Goal: Find contact information: Find contact information

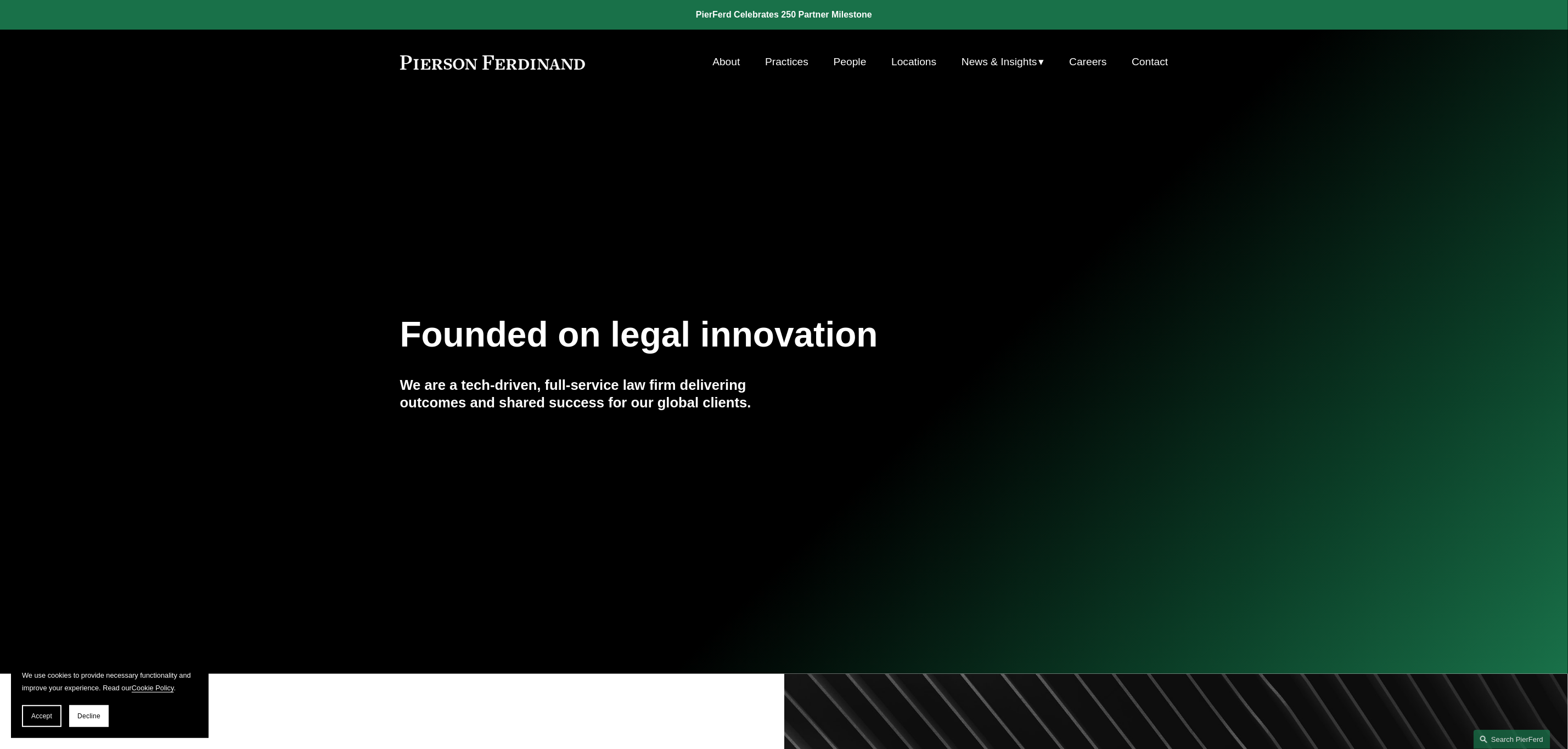
click at [846, 61] on link "People" at bounding box center [850, 62] width 33 height 21
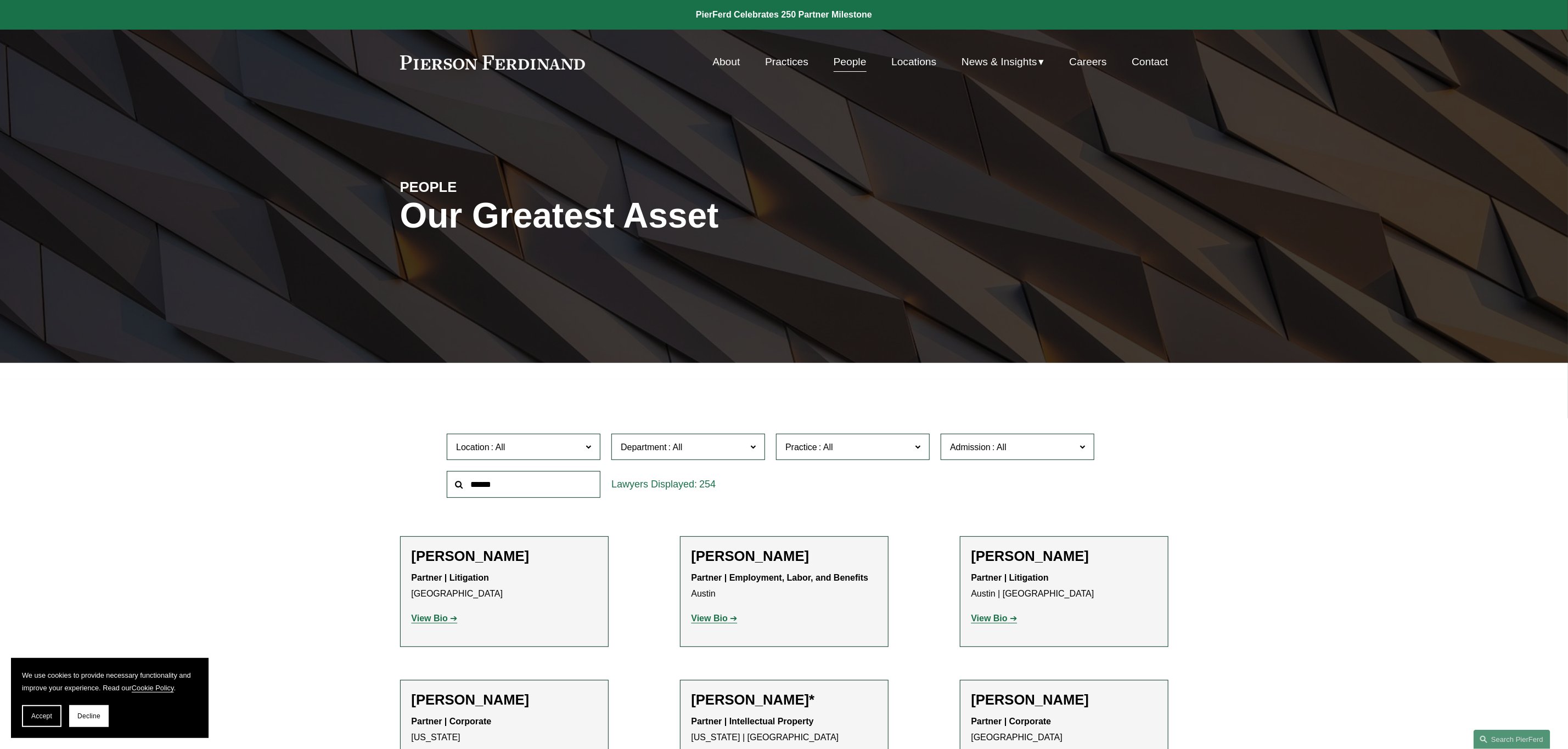
click at [497, 486] on input "text" at bounding box center [523, 484] width 154 height 27
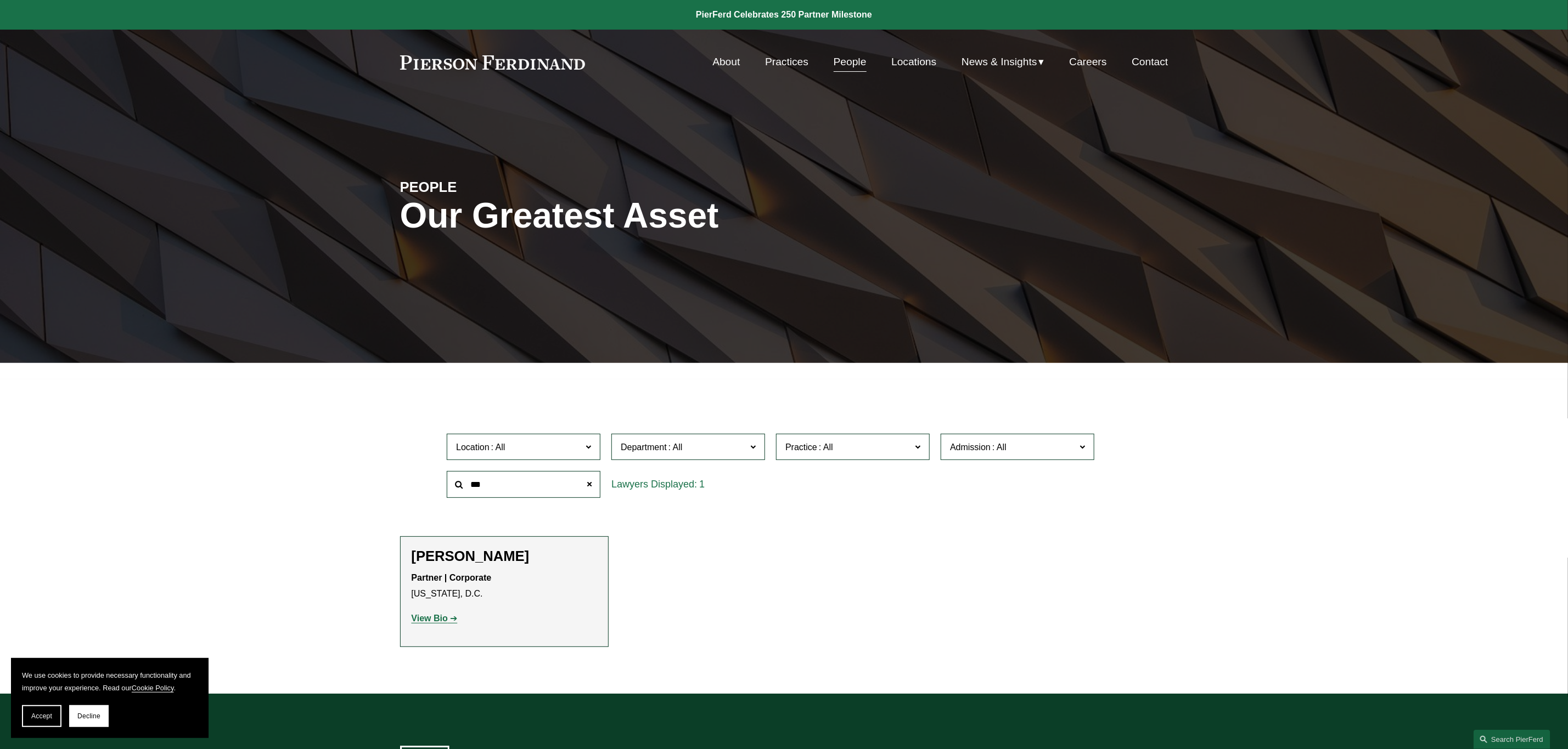
type input "***"
click at [439, 619] on strong "View Bio" at bounding box center [430, 618] width 36 height 9
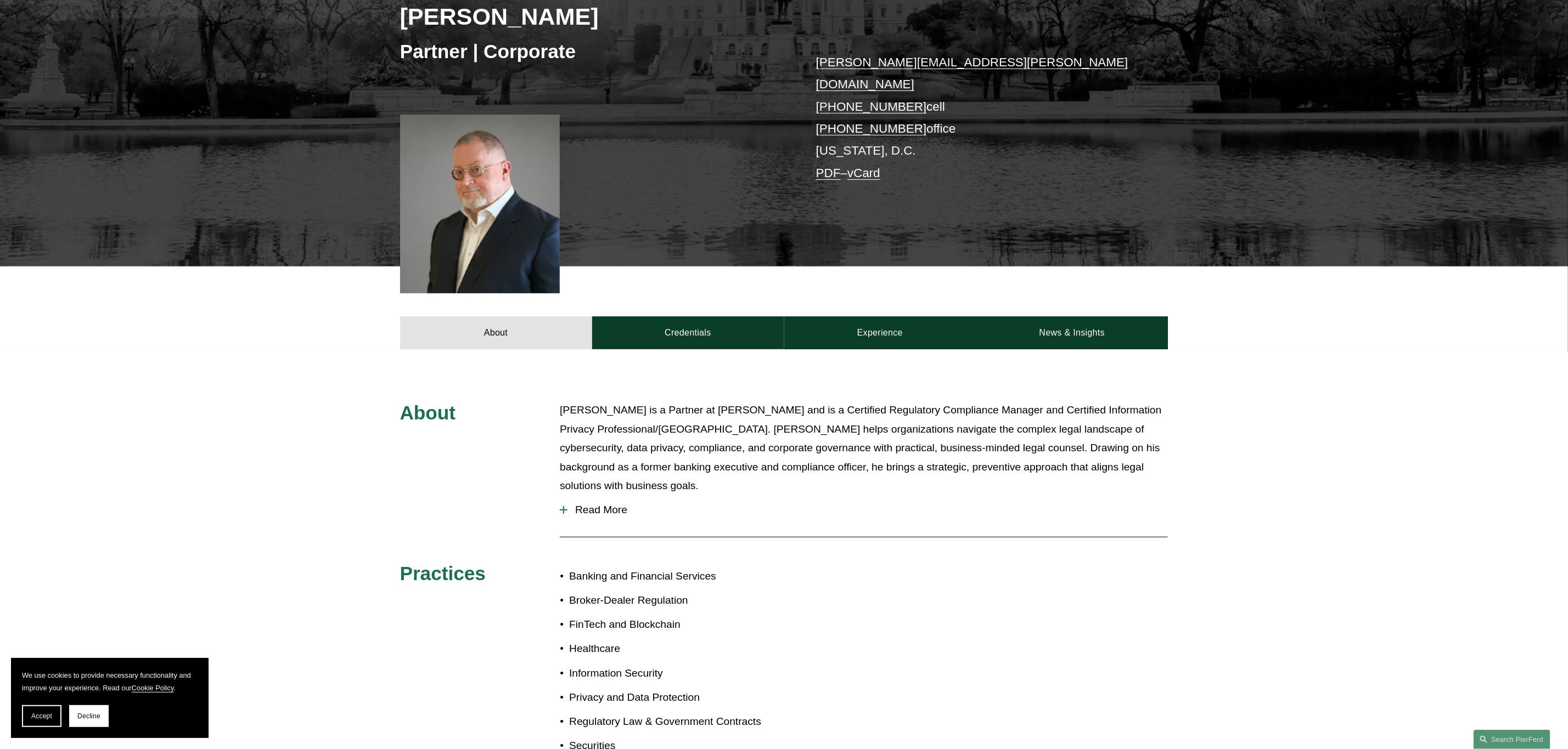
scroll to position [118, 0]
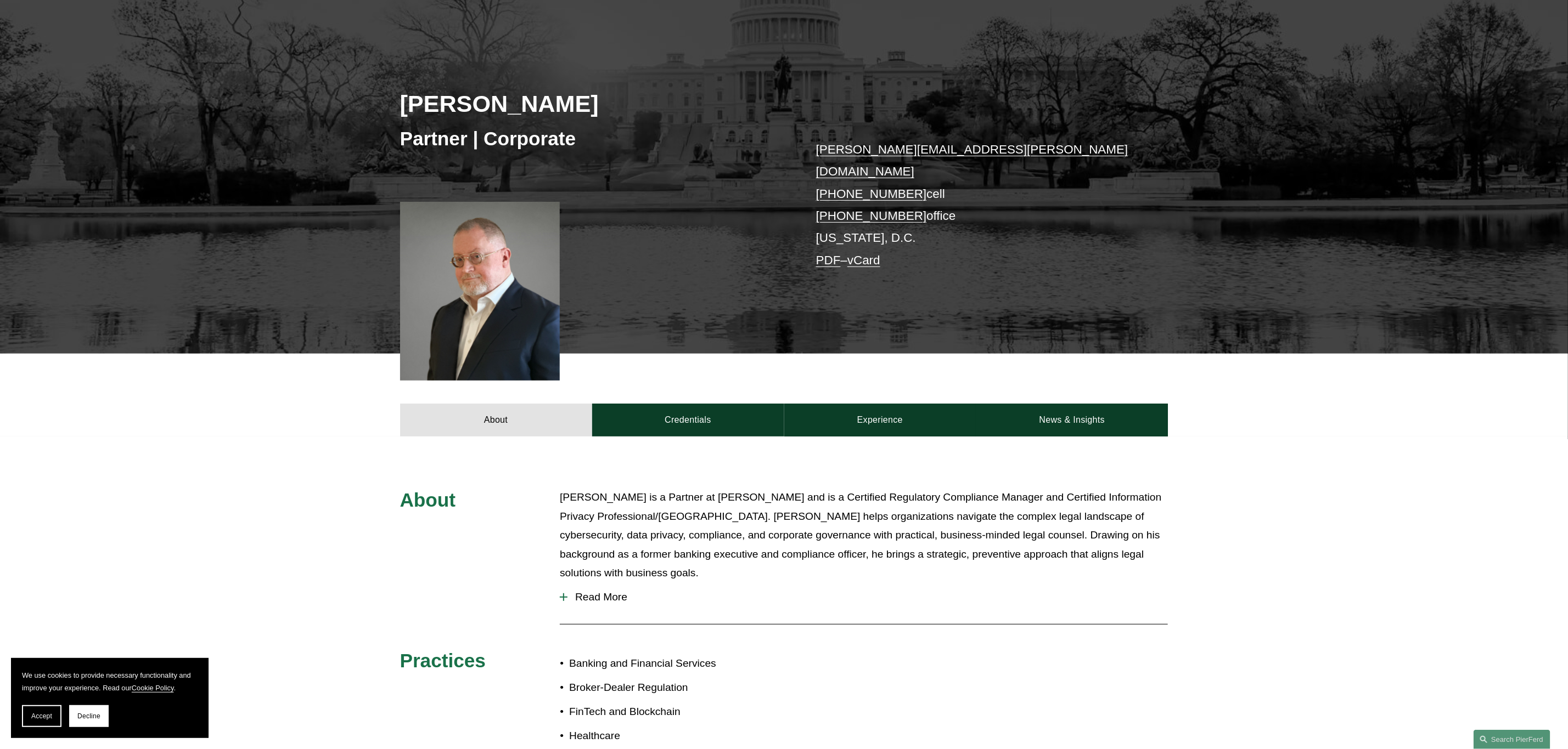
click at [586, 591] on span "Read More" at bounding box center [867, 597] width 600 height 12
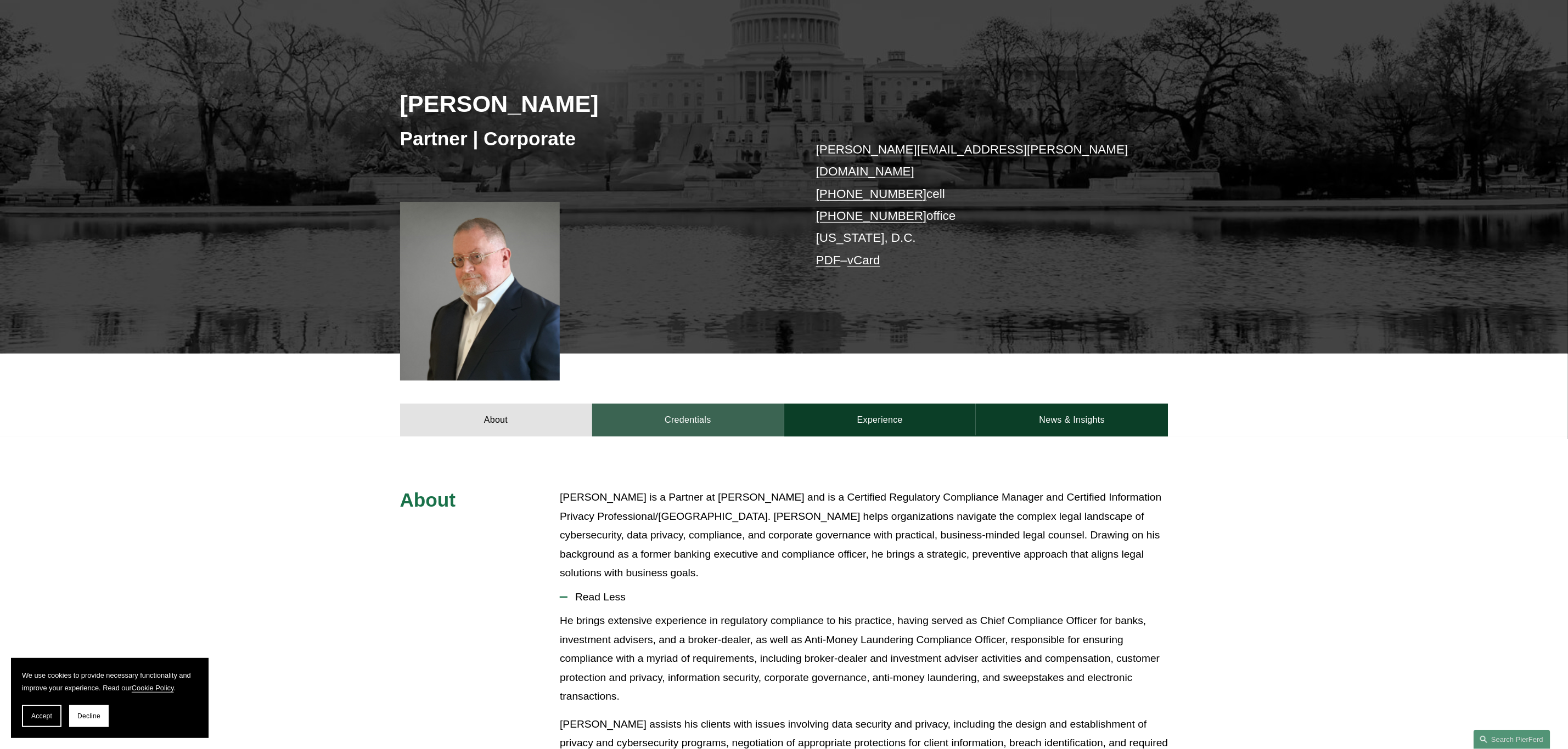
click at [700, 405] on link "Credentials" at bounding box center [688, 420] width 192 height 33
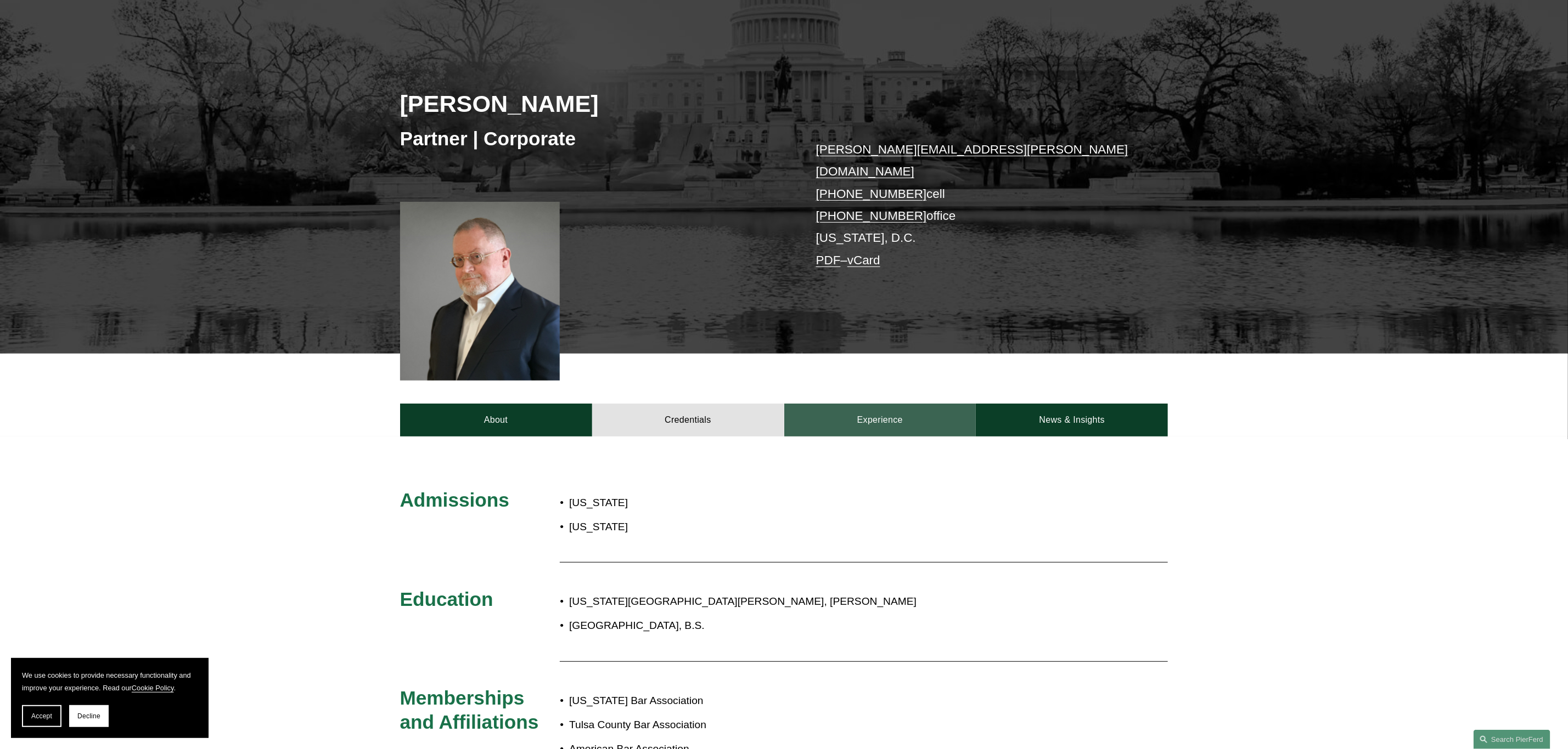
click at [876, 405] on link "Experience" at bounding box center [881, 420] width 192 height 33
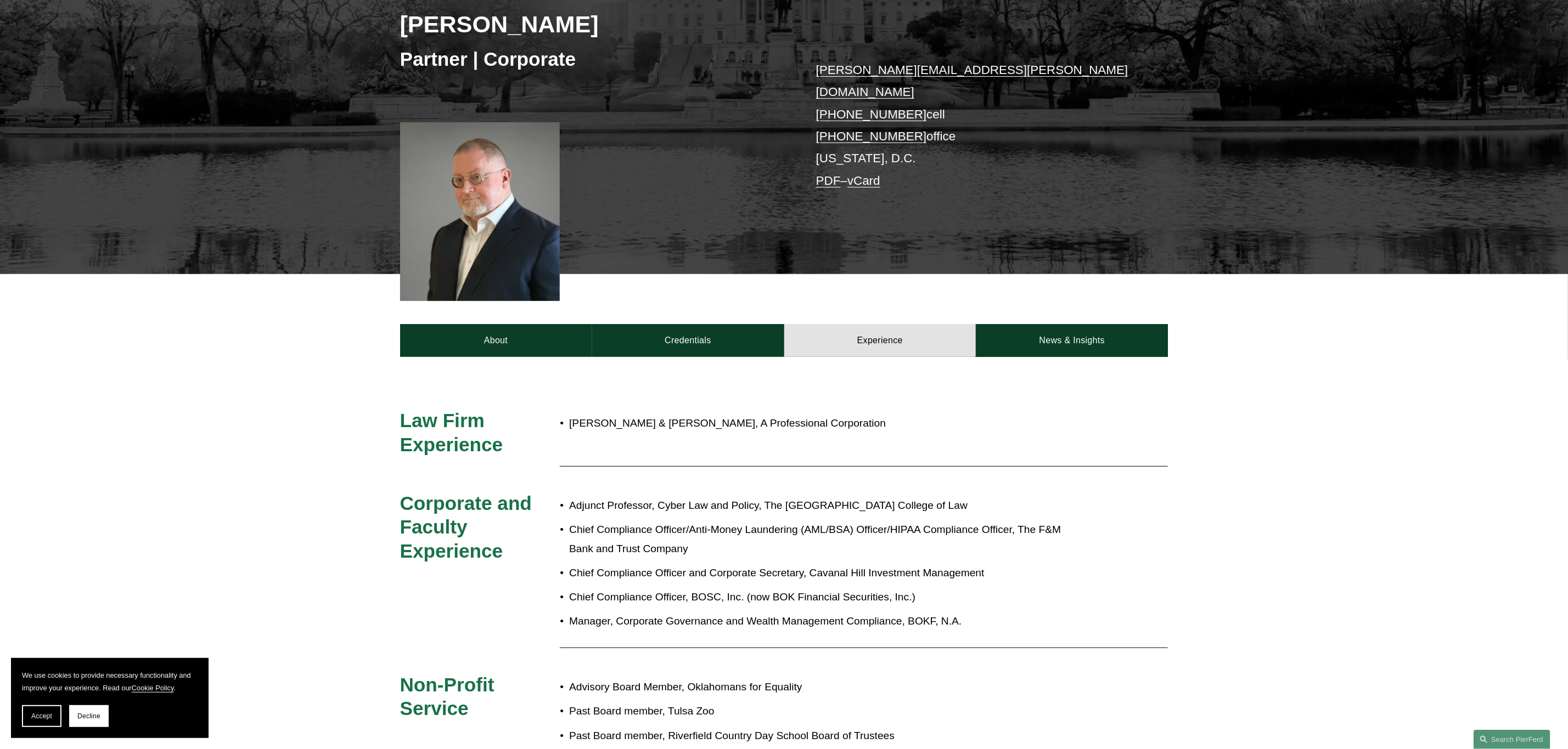
scroll to position [139, 0]
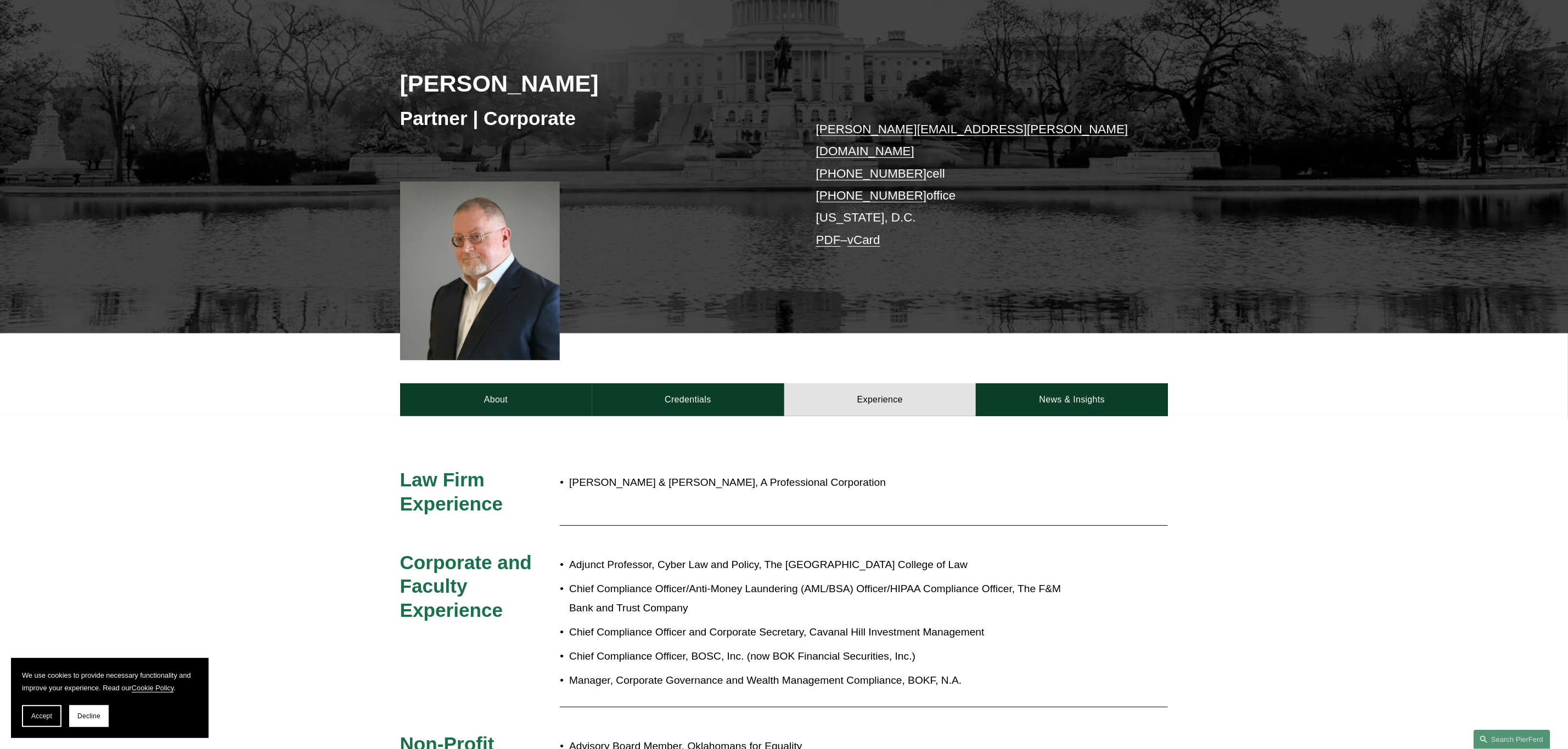
click at [875, 131] on link "tom.vincent@pierferd.com" at bounding box center [972, 141] width 312 height 36
